Goal: Task Accomplishment & Management: Use online tool/utility

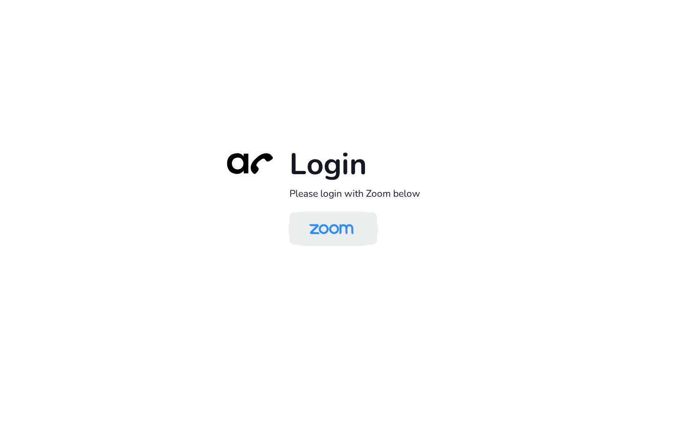
click at [374, 241] on link at bounding box center [333, 228] width 88 height 32
click at [366, 237] on link at bounding box center [333, 228] width 88 height 32
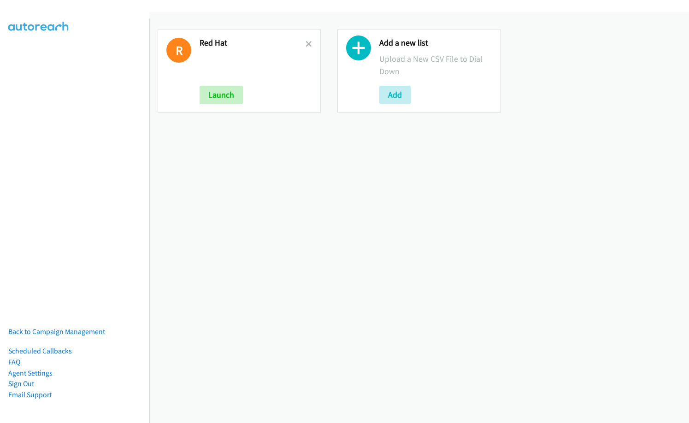
click at [306, 44] on icon at bounding box center [309, 44] width 6 height 6
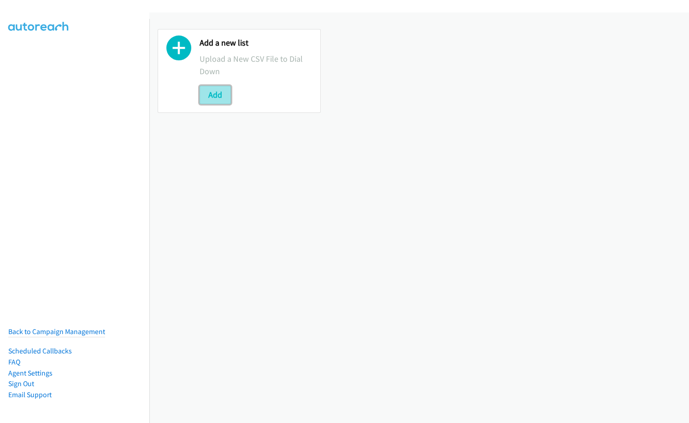
click at [219, 87] on button "Add" at bounding box center [215, 95] width 31 height 18
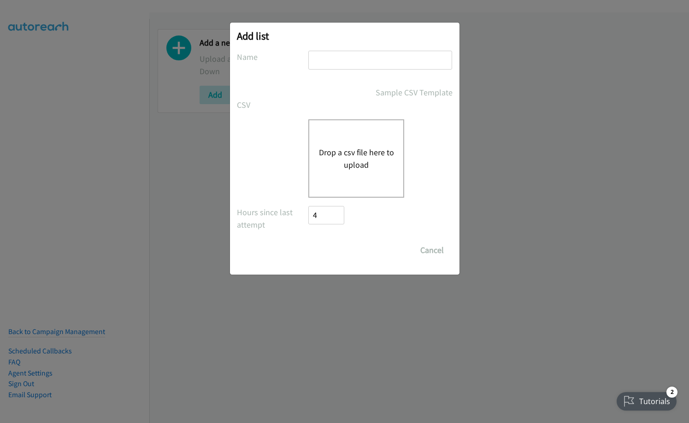
click at [354, 63] on input "text" at bounding box center [380, 60] width 144 height 19
type input "Zoom"
click at [312, 142] on div "Drop a csv file here to upload" at bounding box center [356, 158] width 96 height 78
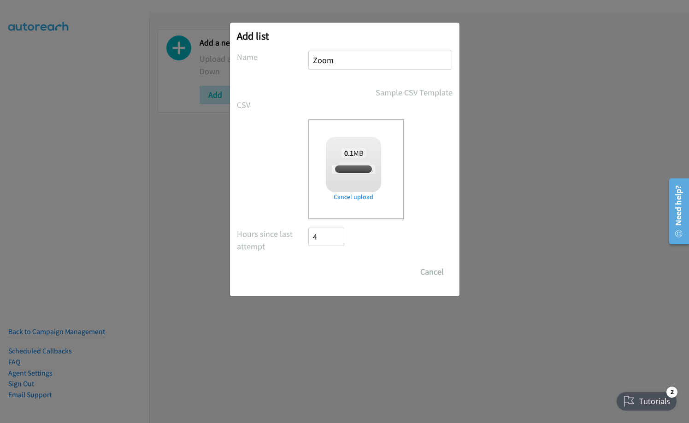
checkbox input "true"
click at [341, 271] on input "Save List" at bounding box center [333, 272] width 48 height 18
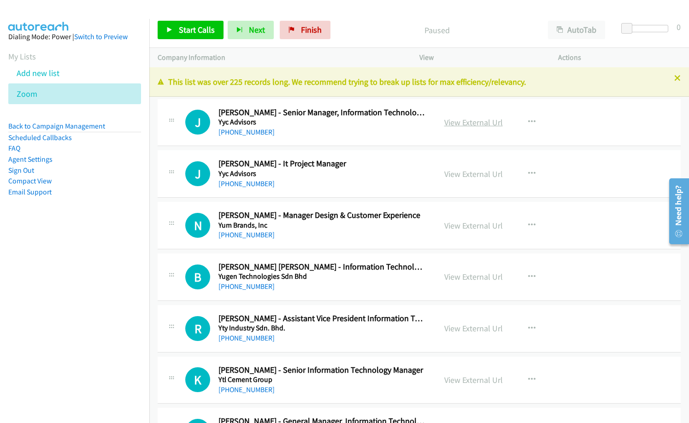
click at [470, 120] on link "View External Url" at bounding box center [473, 122] width 59 height 11
click at [188, 297] on div "B Callback Scheduled [PERSON_NAME] [PERSON_NAME] - Information Technology Infra…" at bounding box center [419, 277] width 523 height 47
click at [210, 27] on span "Start Calls" at bounding box center [197, 29] width 36 height 11
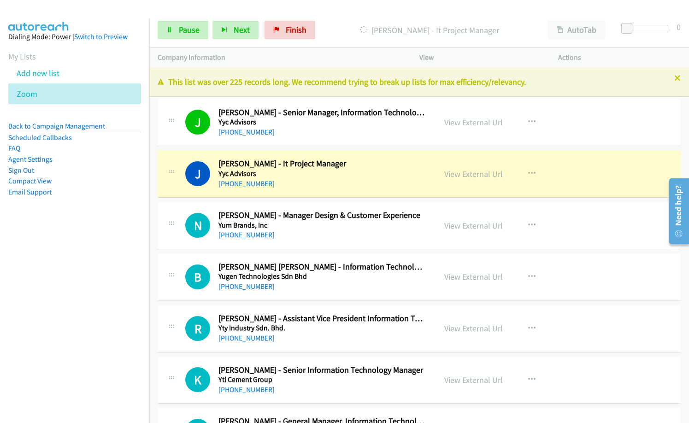
click at [343, 16] on div "Start Calls Pause Next Finish [PERSON_NAME] - It Project Manager AutoTab AutoTa…" at bounding box center [419, 29] width 540 height 35
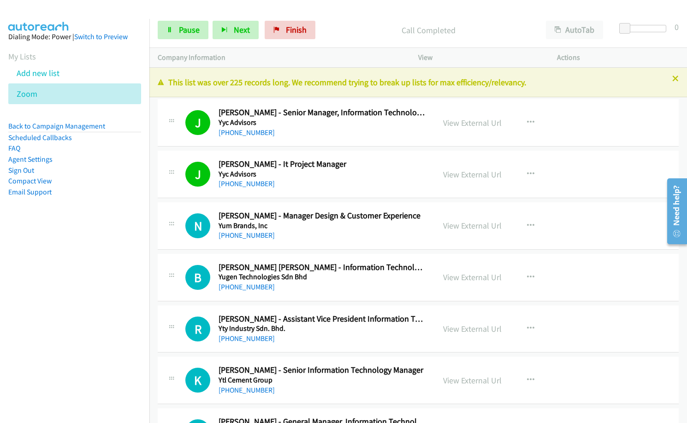
click at [107, 303] on nav "Dialing Mode: Power | Switch to Preview My Lists Add new list Zoom Back to Camp…" at bounding box center [75, 230] width 150 height 423
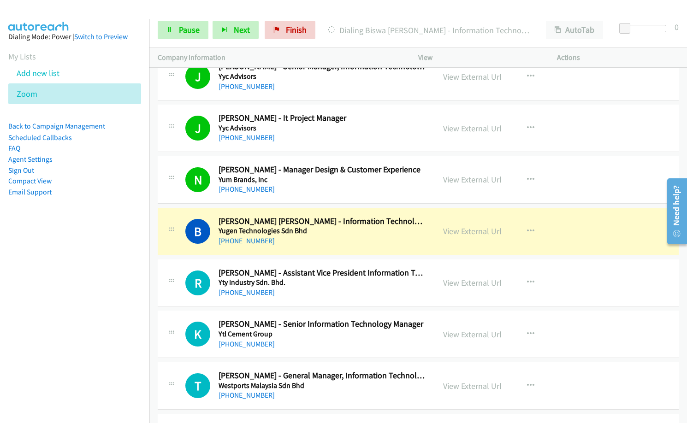
click at [100, 304] on nav "Dialing Mode: Power | Switch to Preview My Lists Add new list Zoom Back to Camp…" at bounding box center [75, 230] width 150 height 423
click at [465, 233] on link "View External Url" at bounding box center [472, 231] width 59 height 11
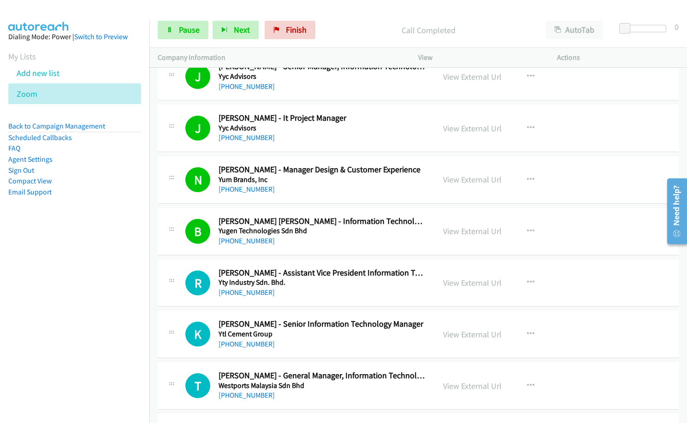
click at [358, 18] on div "Start Calls Pause Next Finish Call Completed AutoTab AutoTab 0" at bounding box center [417, 29] width 537 height 35
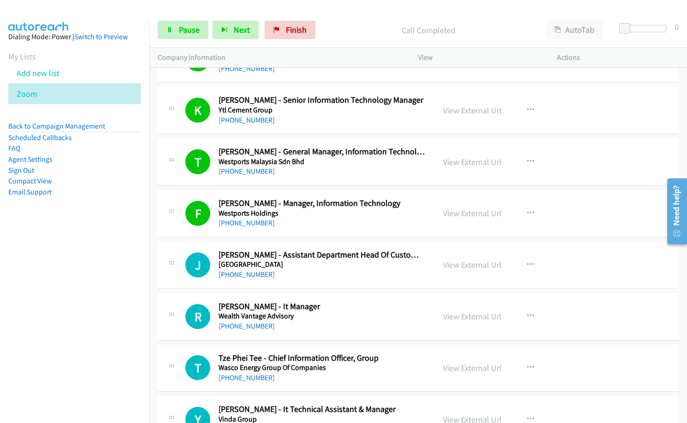
scroll to position [277, 0]
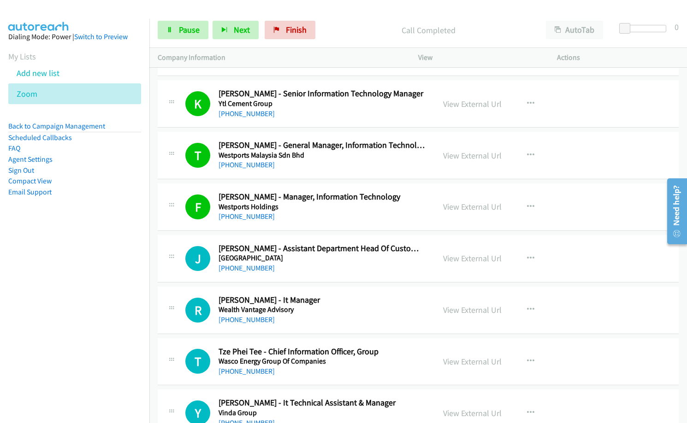
click at [91, 346] on nav "Dialing Mode: Power | Switch to Preview My Lists Add new list Zoom Back to Camp…" at bounding box center [75, 230] width 150 height 423
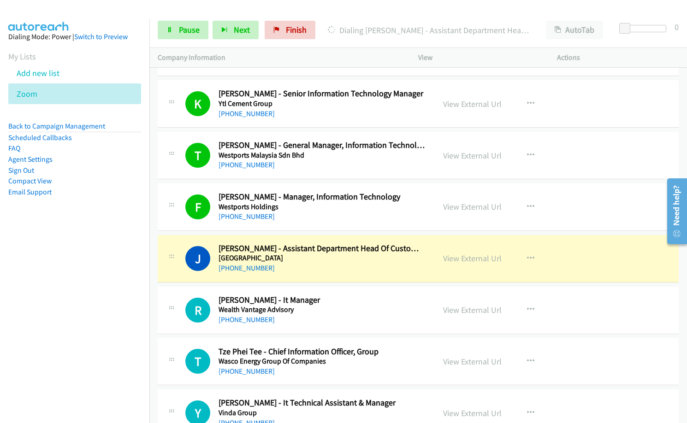
click at [324, 259] on h5 "[GEOGRAPHIC_DATA]" at bounding box center [321, 258] width 206 height 9
click at [454, 255] on link "View External Url" at bounding box center [472, 258] width 59 height 11
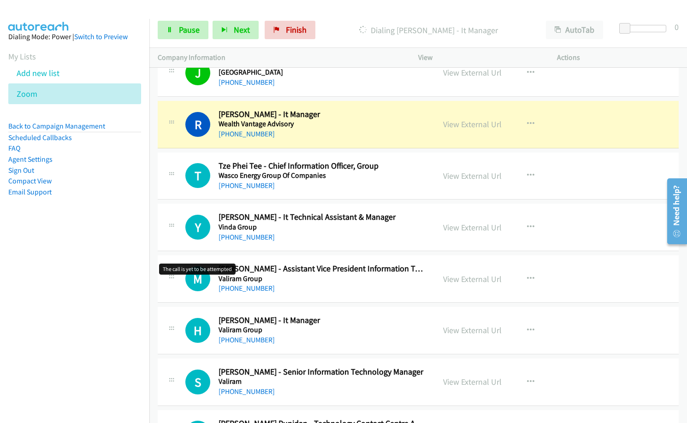
scroll to position [507, 0]
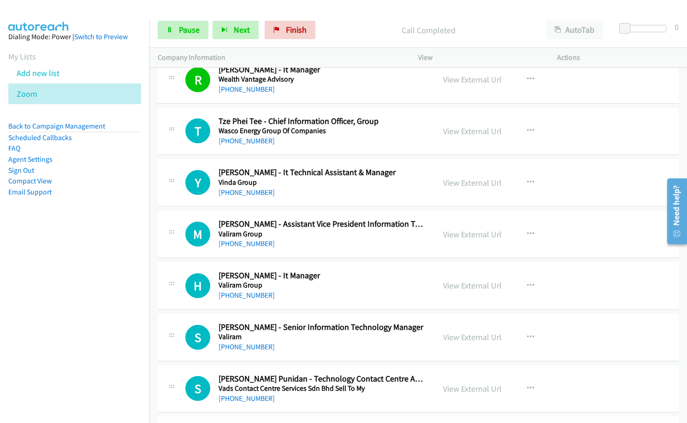
click at [62, 297] on nav "Dialing Mode: Power | Switch to Preview My Lists Add new list Zoom Back to Camp…" at bounding box center [75, 230] width 150 height 423
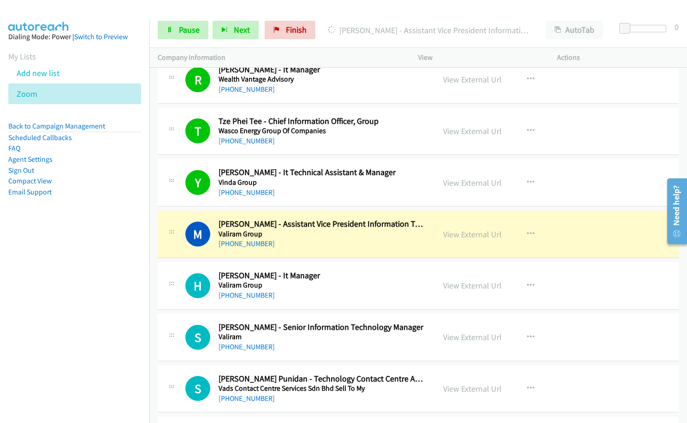
drag, startPoint x: 344, startPoint y: 286, endPoint x: 355, endPoint y: 282, distance: 11.6
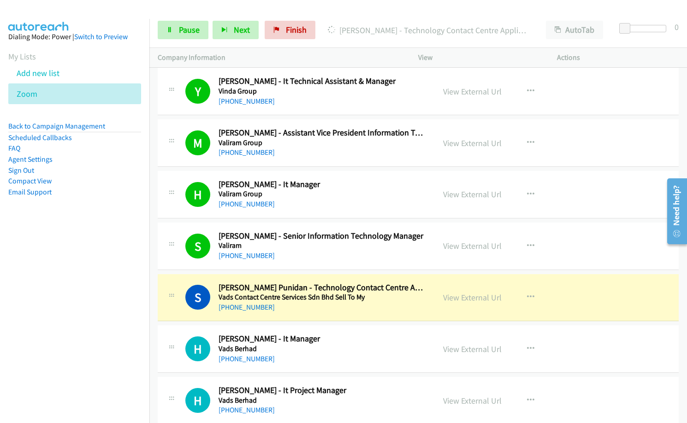
scroll to position [645, 0]
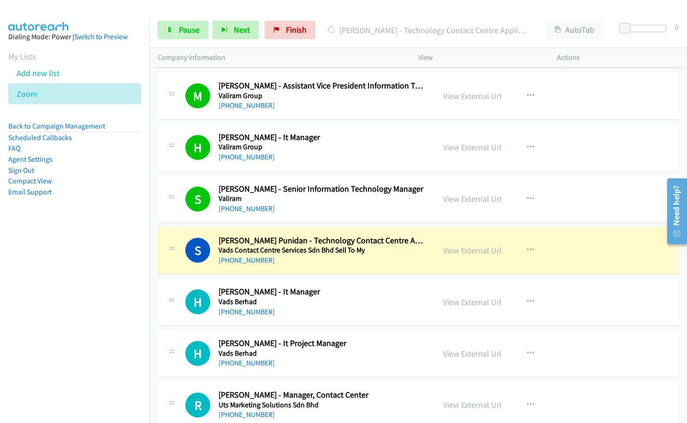
drag, startPoint x: 59, startPoint y: 322, endPoint x: 60, endPoint y: 317, distance: 5.3
click at [59, 318] on nav "Dialing Mode: Power | Switch to Preview My Lists Add new list Zoom Back to Camp…" at bounding box center [75, 230] width 150 height 423
click at [481, 253] on link "View External Url" at bounding box center [472, 250] width 59 height 11
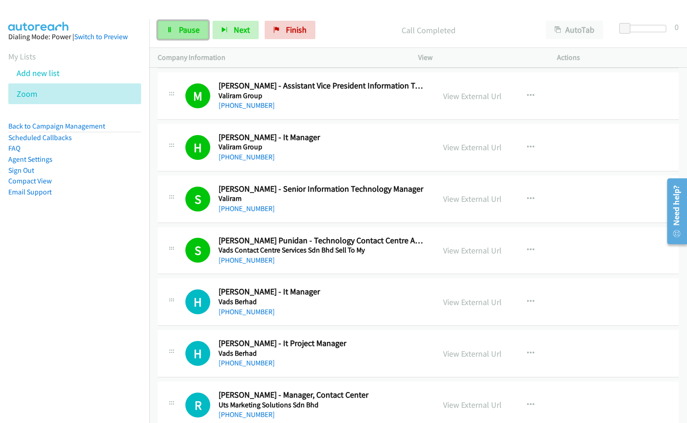
click at [172, 32] on icon at bounding box center [169, 30] width 6 height 6
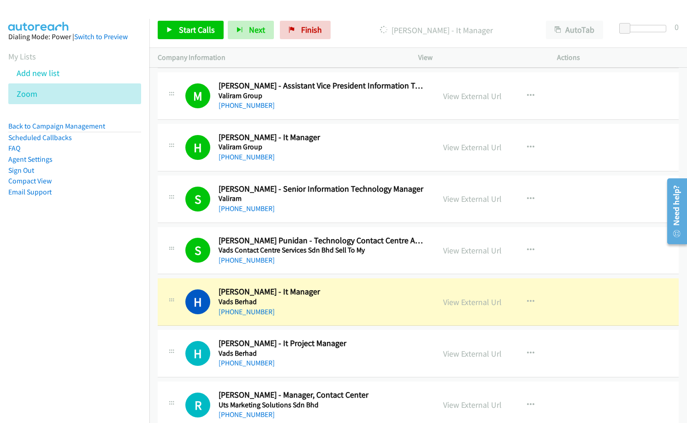
click at [89, 345] on nav "Dialing Mode: Power | Switch to Preview My Lists Add new list Zoom Back to Camp…" at bounding box center [75, 230] width 150 height 423
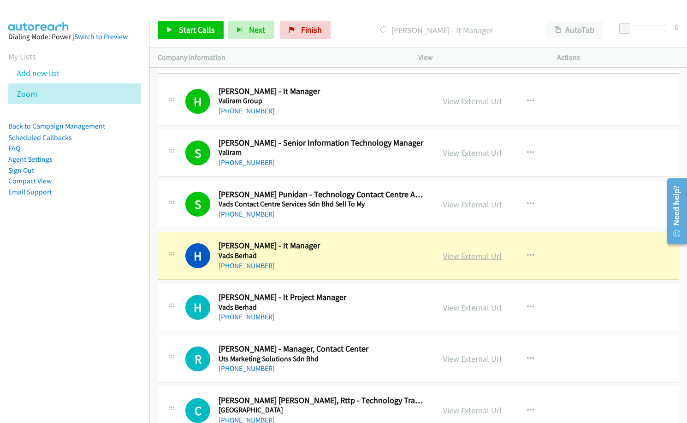
click at [493, 257] on link "View External Url" at bounding box center [472, 256] width 59 height 11
click at [348, 96] on h2 "[PERSON_NAME] - It Manager" at bounding box center [321, 91] width 206 height 11
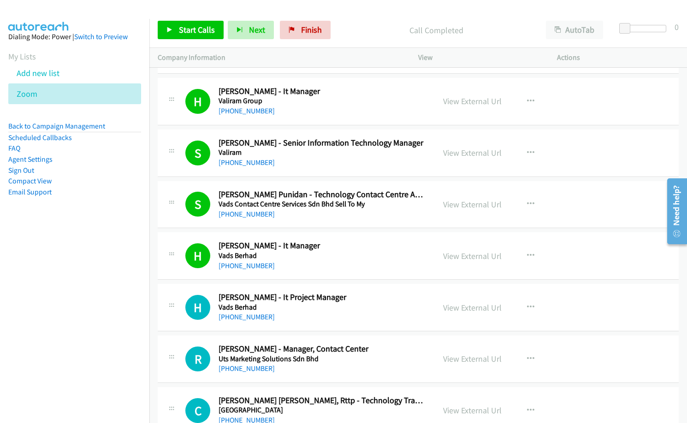
click at [84, 251] on nav "Dialing Mode: Power | Switch to Preview My Lists Add new list Zoom Back to Camp…" at bounding box center [75, 230] width 150 height 423
click at [305, 29] on span "Finish" at bounding box center [311, 29] width 21 height 11
